Goal: Navigation & Orientation: Understand site structure

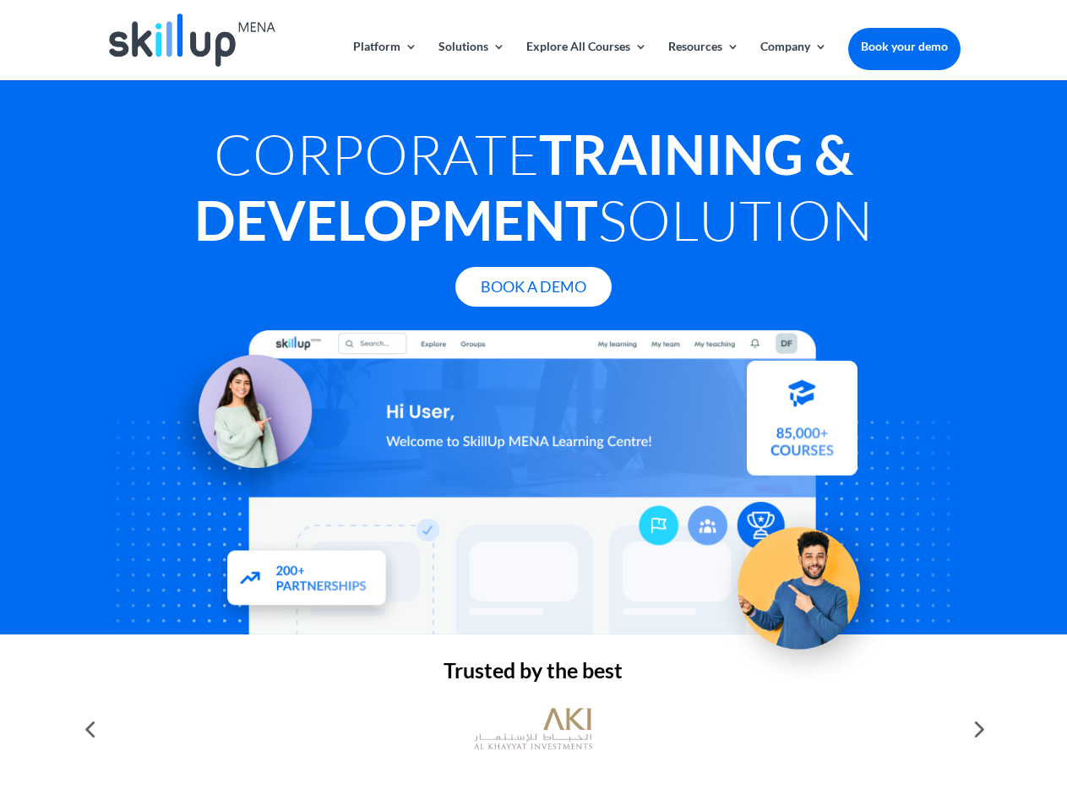
click at [533, 405] on div at bounding box center [532, 482] width 853 height 304
click at [471, 60] on link "Solutions" at bounding box center [471, 61] width 67 height 40
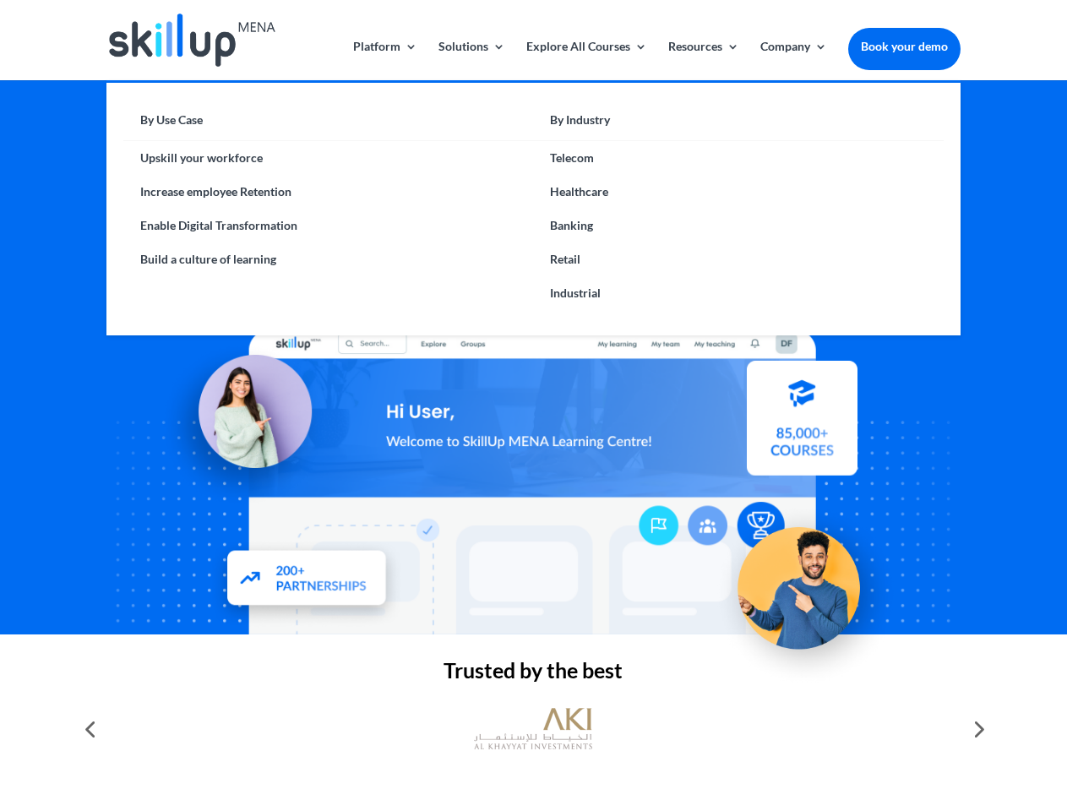
click at [585, 60] on link "Explore All Courses" at bounding box center [586, 61] width 121 height 40
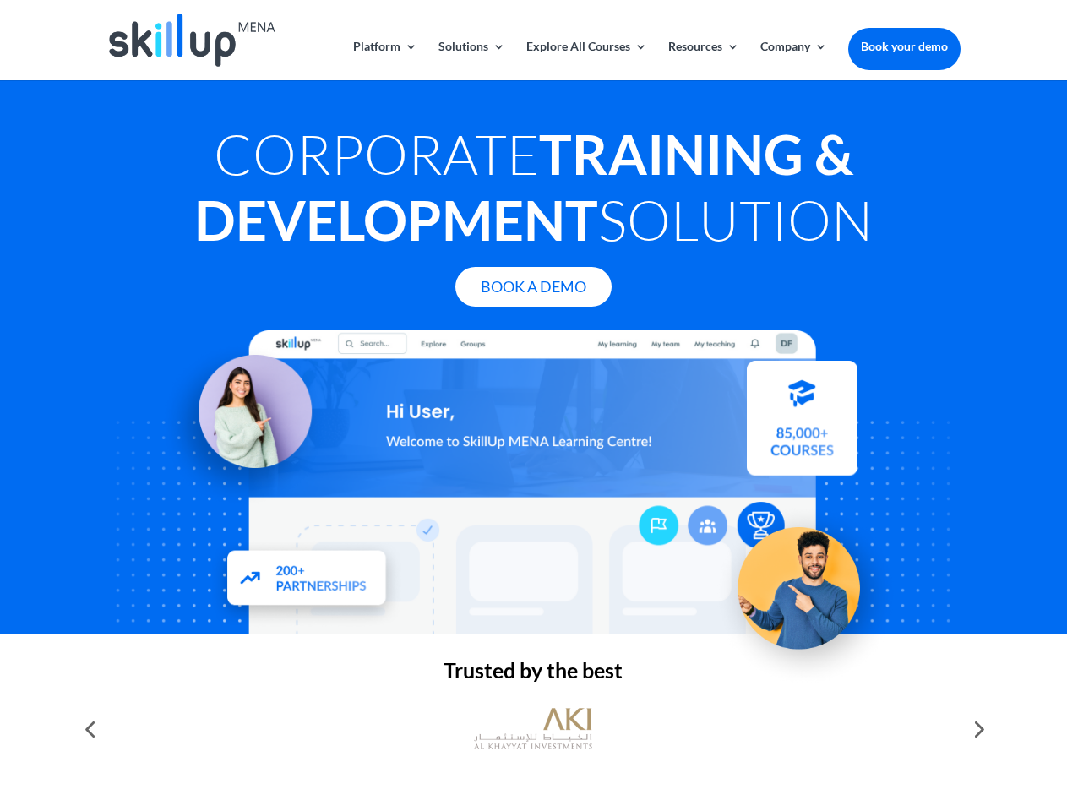
click at [702, 60] on link "Resources" at bounding box center [703, 61] width 71 height 40
click at [793, 60] on link "Company" at bounding box center [793, 61] width 67 height 40
click at [533, 729] on img at bounding box center [533, 728] width 118 height 59
